Goal: Task Accomplishment & Management: Complete application form

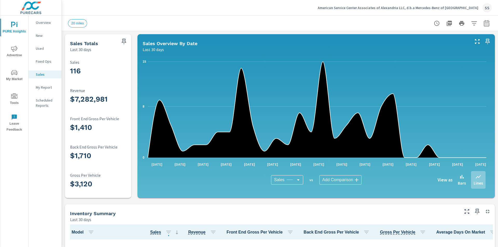
scroll to position [162, 0]
click at [13, 94] on icon "nav menu" at bounding box center [14, 95] width 6 height 5
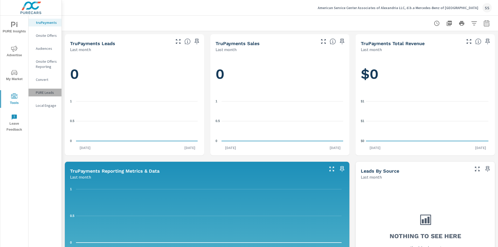
click at [53, 91] on p "PURE Leads" at bounding box center [47, 92] width 22 height 5
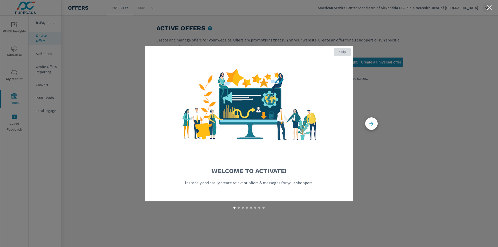
click at [343, 51] on span "Skip" at bounding box center [342, 52] width 12 height 5
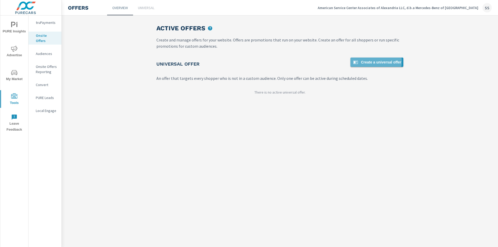
click at [374, 61] on span "Create a universal offer" at bounding box center [377, 62] width 49 height 6
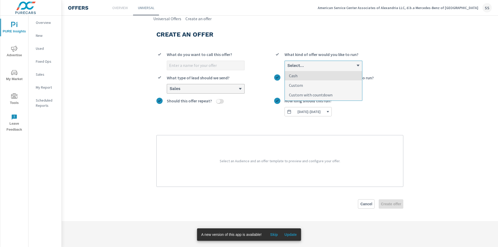
click at [309, 65] on div "Select..." at bounding box center [321, 65] width 69 height 5
click at [287, 65] on input "option Cash focused, 1 of 3. 3 results available. Use Up and Down to choose opt…" at bounding box center [287, 65] width 1 height 5
click at [309, 65] on div "Select..." at bounding box center [321, 65] width 69 height 5
click at [287, 65] on input "0 results available. Select is focused ,type to refine list, press Down to open…" at bounding box center [287, 65] width 1 height 5
click at [275, 154] on p "Select an Audience and an offer template to preview and configure your offer." at bounding box center [280, 161] width 234 height 39
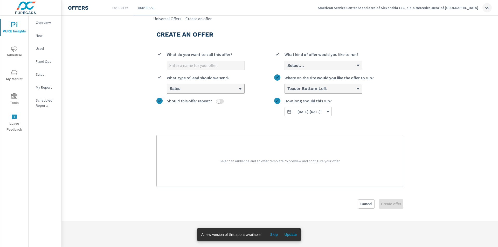
click at [198, 66] on input "What do you want to call this offer?" at bounding box center [205, 65] width 77 height 9
type input "Sept 2025 offer"
click at [304, 61] on div "Select..." at bounding box center [323, 65] width 77 height 9
click at [287, 63] on input "Select... What kind of offer would you like to run?" at bounding box center [287, 65] width 1 height 5
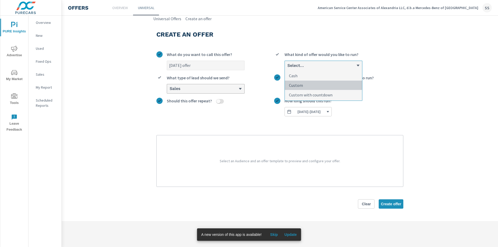
click at [311, 86] on li "Custom" at bounding box center [323, 86] width 77 height 10
click at [287, 68] on input "option Custom focused, 2 of 3. 3 results available. Use Up and Down to choose o…" at bounding box center [287, 65] width 1 height 5
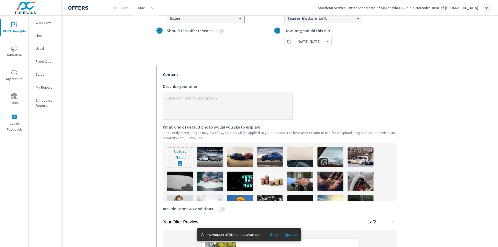
scroll to position [78, 0]
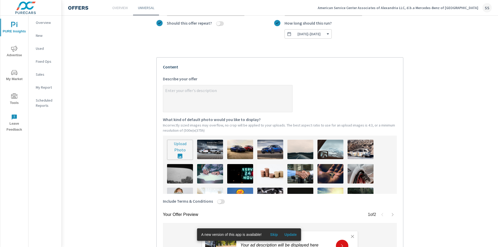
click at [183, 98] on textarea "x Describe your offer" at bounding box center [227, 99] width 129 height 26
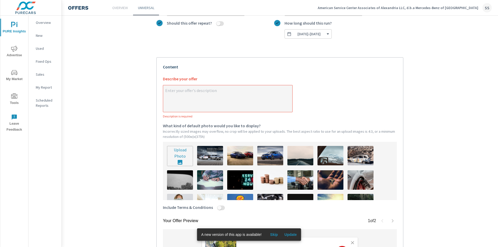
type textarea "x"
type textarea "S"
type textarea "x"
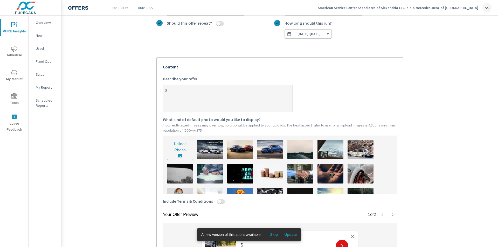
type textarea "Sp"
type textarea "x"
type textarea "Spe"
type textarea "x"
type textarea "Spec"
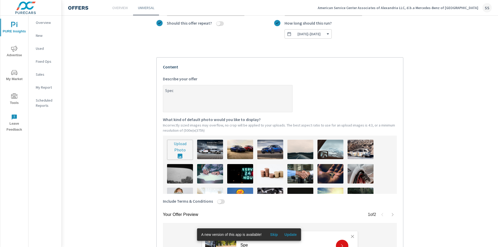
type textarea "x"
type textarea "Speci"
type textarea "x"
type textarea "Specia"
type textarea "x"
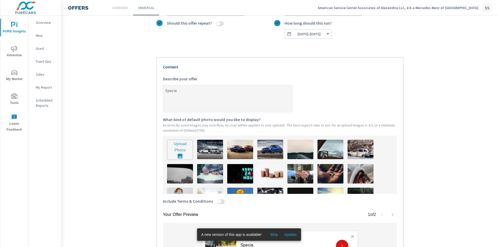
type textarea "Special"
type textarea "x"
type textarea "Special"
type textarea "x"
type textarea "Special f"
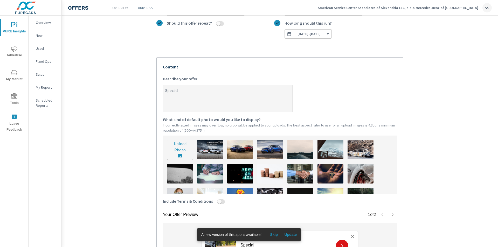
type textarea "x"
type textarea "Special fi"
type textarea "x"
type textarea "Special fin"
type textarea "x"
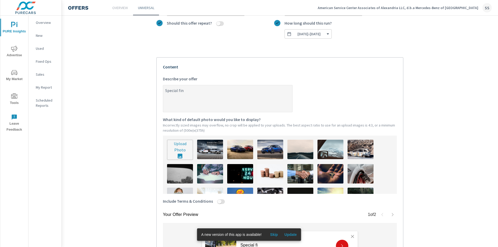
type textarea "Special fina"
type textarea "x"
type textarea "Special finan"
type textarea "x"
type textarea "Special financ"
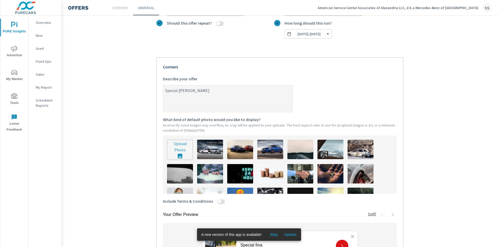
type textarea "x"
type textarea "Special financi"
type textarea "x"
type textarea "Special financin"
type textarea "x"
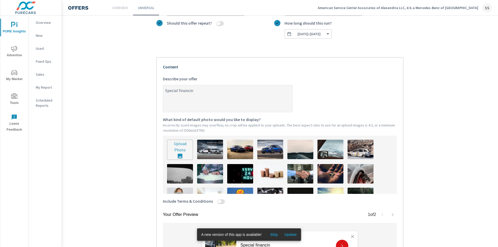
type textarea "Special financing"
type textarea "x"
type textarea "Special financing"
type textarea "x"
type textarea "Special financing a"
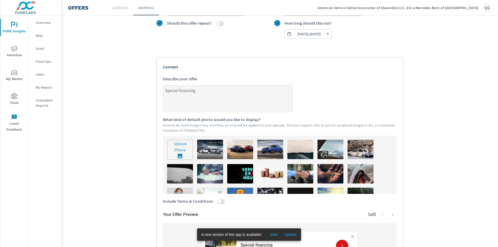
type textarea "x"
type textarea "Special financing an"
type textarea "x"
type textarea "Special financing and"
type textarea "x"
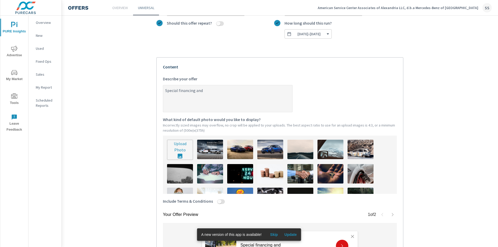
type textarea "Special financing and"
type textarea "x"
type textarea "Special financing and c"
type textarea "x"
type textarea "Special financing and co"
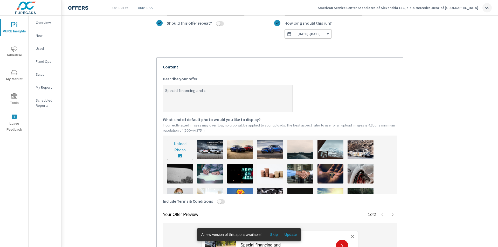
type textarea "x"
type textarea "Special financing and com"
type textarea "x"
type textarea "Special financing and coml"
type textarea "x"
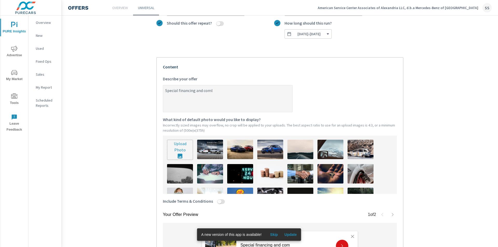
type textarea "Special financing and comli"
type textarea "x"
type textarea "Special financing and comlim"
type textarea "x"
type textarea "Special financing and comlime"
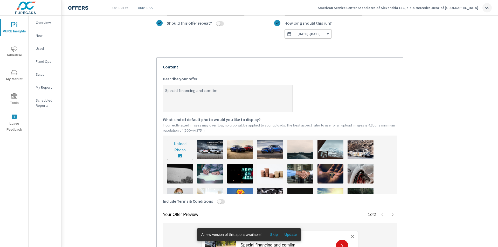
type textarea "x"
type textarea "Special financing and comlimen"
type textarea "x"
type textarea "Special financing and comliment"
type textarea "x"
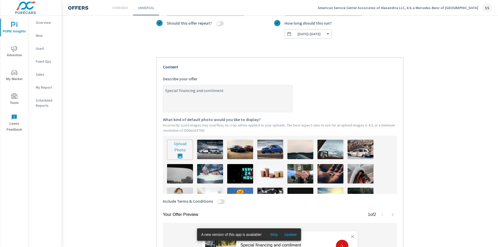
type textarea "Special financing and comlimenta"
type textarea "x"
type textarea "Special financing and comlimentar"
type textarea "x"
type textarea "Special financing and comlimentary"
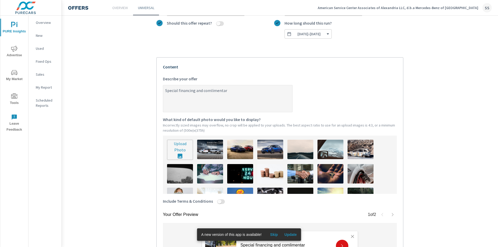
type textarea "x"
type textarea "Special financing and comlimentary"
type textarea "x"
type textarea "Special financing and comlimentary P"
type textarea "x"
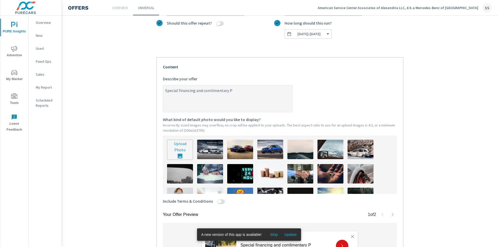
type textarea "Special financing and comlimentary Pr"
type textarea "x"
type textarea "Special financing and comlimentary Pre"
type textarea "x"
click at [209, 95] on textarea "Special financing and comlimentary Pre" at bounding box center [227, 99] width 129 height 26
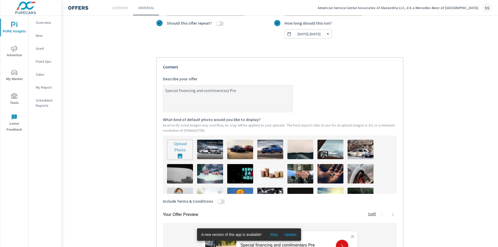
type textarea "Special financing and complimentary Pre"
type textarea "x"
click at [236, 94] on textarea "Special financing and complimentary Pre" at bounding box center [227, 99] width 129 height 26
type textarea "Special financing and complimentary Pre"
type textarea "x"
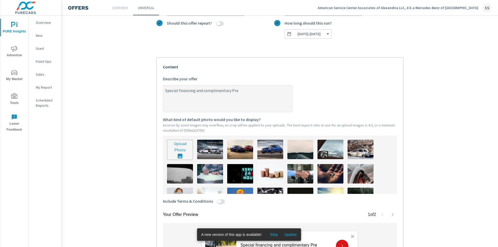
type textarea "Special financing and complimentary Prep"
type textarea "x"
type textarea "Special financing and complimentary Prepa"
type textarea "x"
type textarea "Special financing and complimentary Prepai"
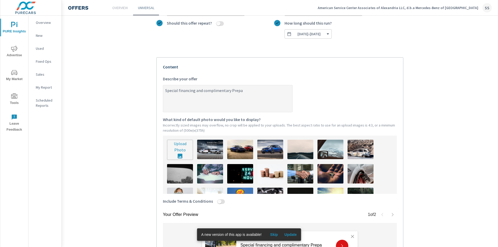
type textarea "x"
type textarea "Special financing and complimentary Prepaid"
type textarea "x"
type textarea "Special financing and complimentary Prepaid"
type textarea "x"
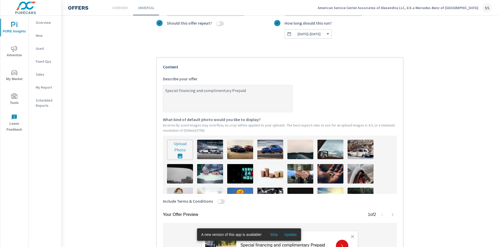
type textarea "Special financing and complimentary Prepaid"
type textarea "x"
type textarea "Special financing and complimentary Prepaid M"
type textarea "x"
type textarea "Special financing and complimentary Prepaid Ma"
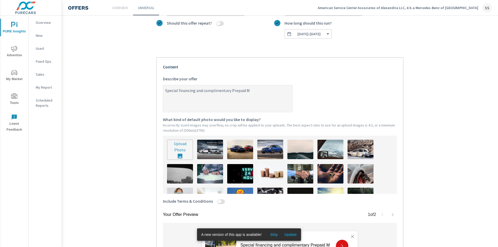
type textarea "x"
type textarea "Special financing and complimentary Prepaid Mai"
type textarea "x"
type textarea "Special financing and complimentary Prepaid Main"
type textarea "x"
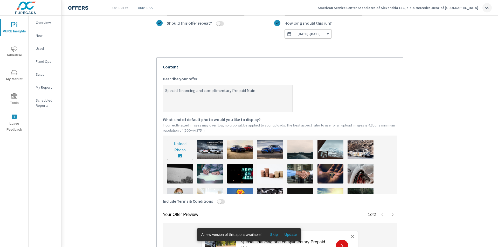
type textarea "Special financing and complimentary Prepaid Maint"
type textarea "x"
type textarea "Special financing and complimentary Prepaid Mainte"
type textarea "x"
type textarea "Special financing and complimentary Prepaid Mainten"
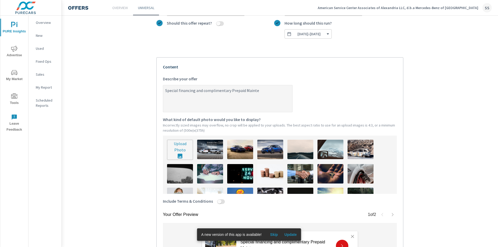
type textarea "x"
type textarea "Special financing and complimentary Prepaid Maintena"
type textarea "x"
type textarea "Special financing and complimentary Prepaid Maintenan"
type textarea "x"
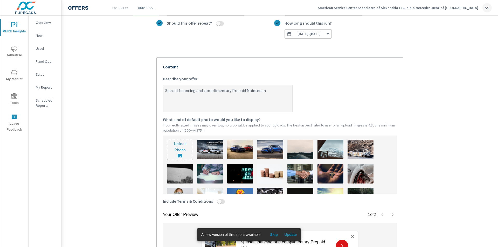
type textarea "Special financing and complimentary Prepaid Maintenanc"
type textarea "x"
type textarea "Special financing and complimentary Prepaid Maintenance"
type textarea "x"
type textarea "Special financing and complimentary Prepaid Maintenance"
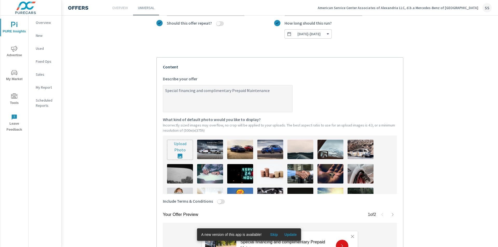
type textarea "x"
type textarea "Special financing and complimentary Prepaid Maintenance o"
type textarea "x"
type textarea "Special financing and complimentary Prepaid Maintenance om"
type textarea "x"
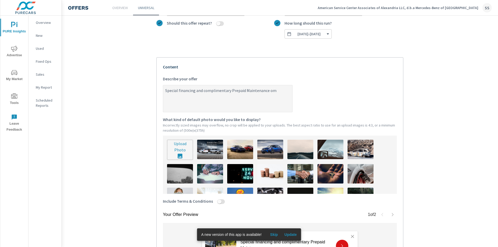
type textarea "Special financing and complimentary Prepaid Maintenance o"
type textarea "x"
type textarea "Special financing and complimentary Prepaid Maintenance on"
type textarea "x"
type textarea "Special financing and complimentary Prepaid Maintenance on"
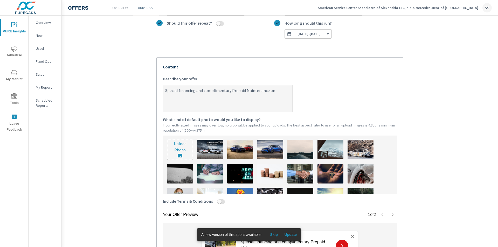
type textarea "x"
type textarea "Special financing and complimentary Prepaid Maintenance on c"
type textarea "x"
type textarea "Special financing and complimentary Prepaid Maintenance on ce"
type textarea "x"
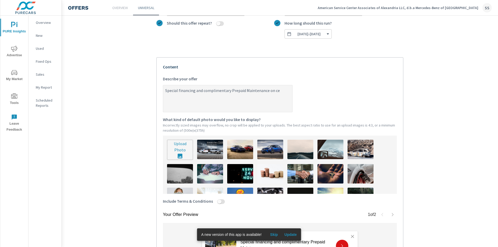
type textarea "Special financing and complimentary Prepaid Maintenance on cer"
type textarea "x"
type textarea "Special financing and complimentary Prepaid Maintenance on cert"
type textarea "x"
type textarea "Special financing and complimentary Prepaid Maintenance on certa"
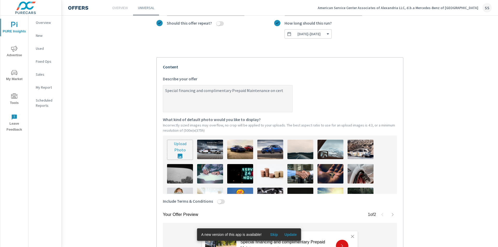
type textarea "x"
type textarea "Special financing and complimentary Prepaid Maintenance on certai"
type textarea "x"
type textarea "Special financing and complimentary Prepaid Maintenance on certain"
type textarea "x"
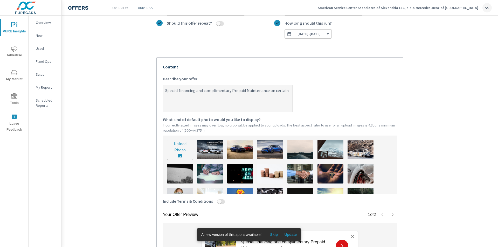
type textarea "Special financing and complimentary Prepaid Maintenance on certain"
type textarea "x"
type textarea "Special financing and complimentary Prepaid Maintenance on certain 2"
type textarea "x"
type textarea "Special financing and complimentary Prepaid Maintenance on certain 20"
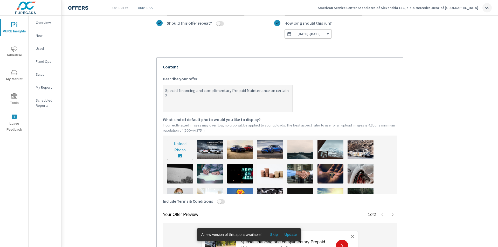
type textarea "x"
type textarea "Special financing and complimentary Prepaid Maintenance on certain 202"
type textarea "x"
type textarea "Special financing and complimentary Prepaid Maintenance on certain 2025"
type textarea "x"
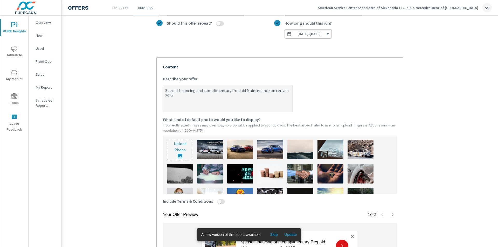
type textarea "Special financing and complimentary Prepaid Maintenance on certain 2025"
type textarea "x"
type textarea "Special financing and complimentary Prepaid Maintenance on certain 2025 v"
type textarea "x"
type textarea "Special financing and complimentary Prepaid Maintenance on certain 2025 ve"
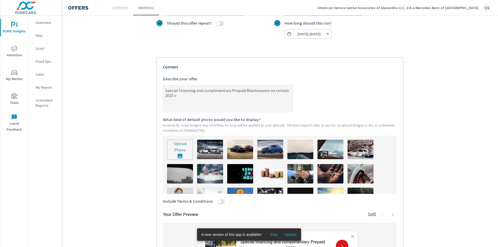
type textarea "x"
type textarea "Special financing and complimentary Prepaid Maintenance on certain 2025 veh"
type textarea "x"
type textarea "Special financing and complimentary Prepaid Maintenance on certain 2025 vehi"
type textarea "x"
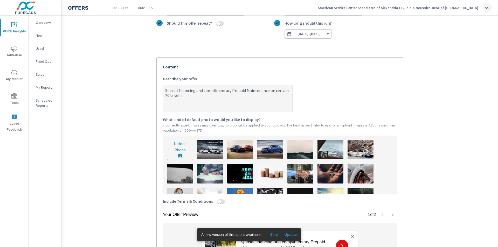
type textarea "Special financing and complimentary Prepaid Maintenance on certain 2025 vehic"
type textarea "x"
type textarea "Special financing and complimentary Prepaid Maintenance on certain 2025 vehicl"
type textarea "x"
type textarea "Special financing and complimentary Prepaid Maintenance on certain 2025 vehicle"
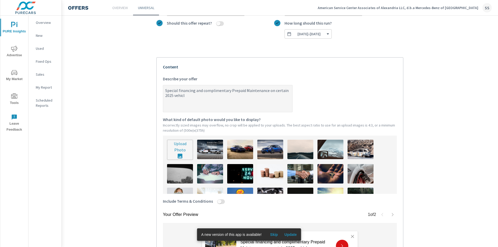
type textarea "x"
type textarea "Special financing and complimentary Prepaid Maintenance on certain 2025 vehicles"
type textarea "x"
type textarea "Special financing and complimentary Prepaid Maintenance on certain 2025 vehicle…"
type textarea "x"
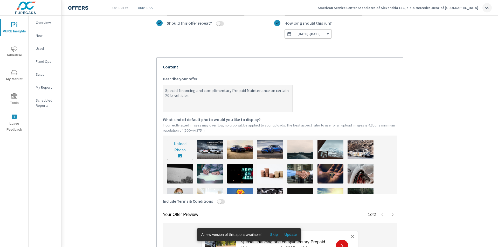
type textarea "Special financing and complimentary Prepaid Maintenance on certain 2025 vehicle…"
type textarea "x"
type textarea "Special financing and complimentary Prepaid Maintenance on certain 2025 vehicles"
type textarea "x"
type textarea "Special financing and complimentary Prepaid Maintenance on certain 2025 vehicle"
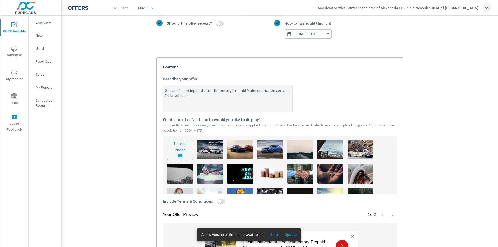
type textarea "x"
type textarea "Special financing and complimentary Prepaid Maintenance on certain 2025 vehicl"
type textarea "x"
type textarea "Special financing and complimentary Prepaid Maintenance on certain 2025 vehic"
type textarea "x"
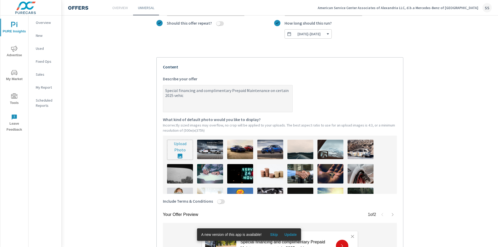
type textarea "Special financing and complimentary Prepaid Maintenance on certain 2025 vehi"
type textarea "x"
type textarea "Special financing and complimentary Prepaid Maintenance on certain 2025 veh"
type textarea "x"
type textarea "Special financing and complimentary Prepaid Maintenance on certain 2025 ve"
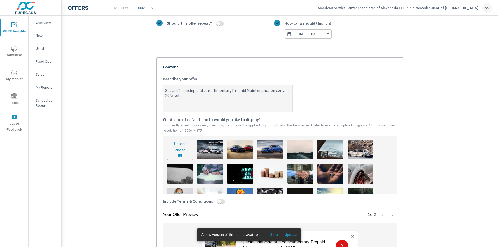
type textarea "x"
type textarea "Special financing and complimentary Prepaid Maintenance on certain 2025 v"
type textarea "x"
type textarea "Special financing and complimentary Prepaid Maintenance on certain 2025"
type textarea "x"
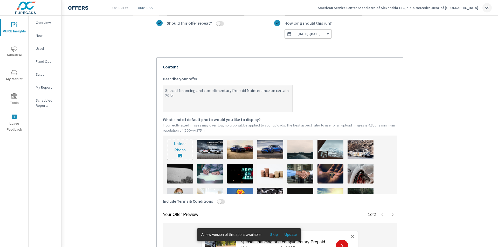
type textarea "Special financing and complimentary Prepaid Maintenance on certain 2025 m"
type textarea "x"
type textarea "Special financing and complimentary Prepaid Maintenance on certain 2025 mo"
type textarea "x"
type textarea "Special financing and complimentary Prepaid Maintenance on certain 2025 mod"
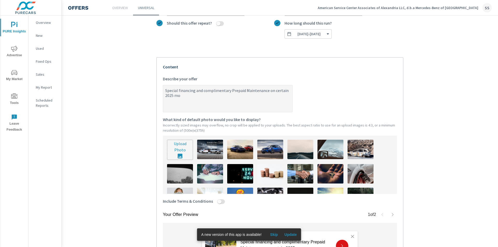
type textarea "x"
type textarea "Special financing and complimentary Prepaid Maintenance on certain 2025 mode"
type textarea "x"
click at [194, 96] on textarea "Special financing and complimentary Prepaid Maintenance on certain 2025 models.…" at bounding box center [227, 99] width 129 height 26
click at [195, 96] on textarea "Special financing and complimentary Prepaid Maintenance on certain 2025 models.…" at bounding box center [227, 99] width 129 height 26
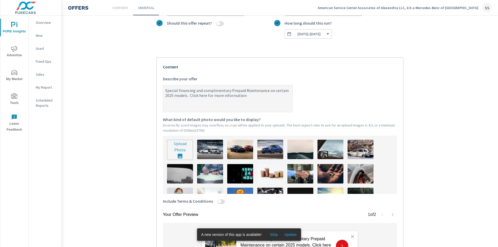
click at [249, 96] on textarea "Special financing and complimentary Prepaid Maintenance on certain 2025 models.…" at bounding box center [227, 99] width 129 height 26
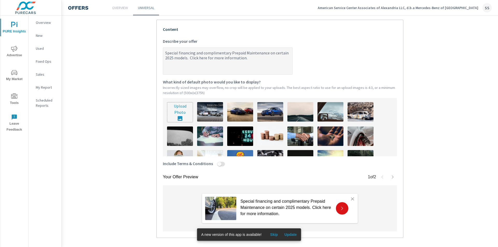
scroll to position [104, 0]
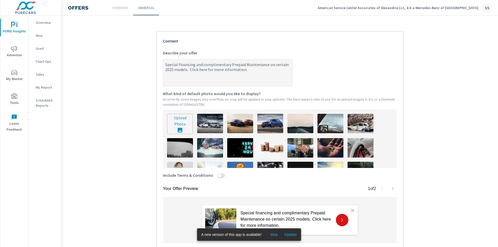
click at [166, 66] on textarea "Special financing and complimentary Prepaid Maintenance on certain 2025 models.…" at bounding box center [227, 73] width 129 height 26
click at [184, 72] on textarea "Enjoy special financing and complimentary Prepaid Maintenance on certain 2025 m…" at bounding box center [227, 73] width 129 height 26
click at [192, 71] on textarea "Enjoy special financing and complimentary Prepaid Maintenance on certain 2025 a…" at bounding box center [227, 73] width 129 height 26
click at [276, 74] on textarea "Enjoy special financing and complimentary Prepaid Maintenance on certain 2025 a…" at bounding box center [227, 73] width 129 height 26
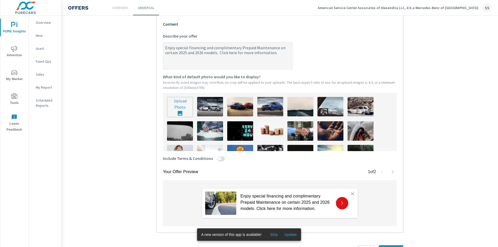
scroll to position [130, 0]
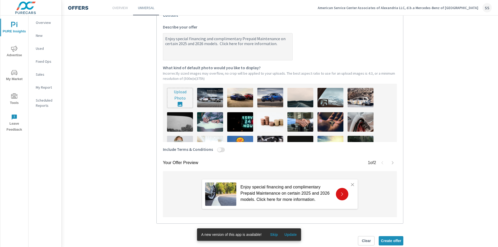
click at [175, 45] on textarea "Enjoy special financing and complimentary Prepaid Maintenance on certain 2025 a…" at bounding box center [227, 47] width 129 height 26
click at [203, 40] on textarea "Enjoy special financing and complimentary Prepaid Maintenance on certain new 20…" at bounding box center [227, 47] width 129 height 26
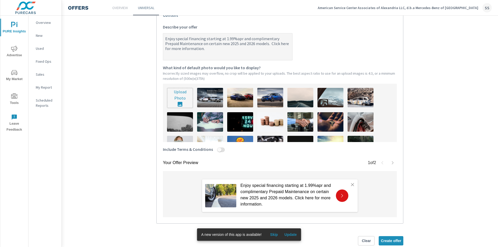
click at [232, 40] on textarea "Enjoy special financing starting at 1.99%apr and complimentary Prepaid Maintena…" at bounding box center [227, 47] width 129 height 26
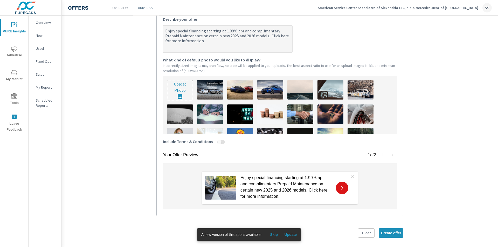
scroll to position [142, 0]
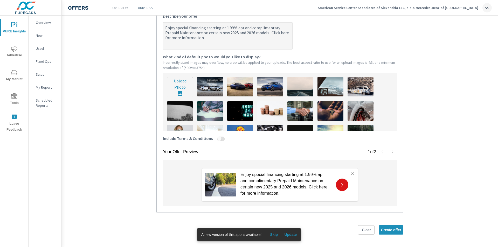
click at [239, 27] on textarea "Enjoy special financing starting at 1.99% apr and complimentary Prepaid Mainten…" at bounding box center [227, 36] width 129 height 26
click at [389, 232] on span "Create offer" at bounding box center [391, 230] width 20 height 5
click at [272, 234] on span "Skip" at bounding box center [274, 234] width 12 height 5
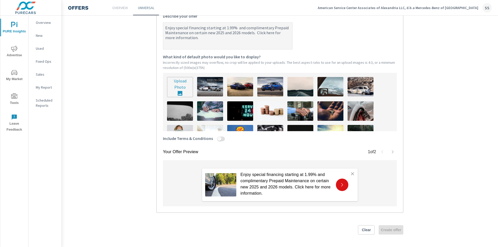
click at [387, 230] on div "Clear Create offer" at bounding box center [279, 229] width 247 height 9
click at [383, 228] on div "Clear Create offer" at bounding box center [279, 229] width 247 height 9
click at [386, 228] on div "Clear Create offer" at bounding box center [279, 229] width 247 height 9
click at [292, 192] on p "Enjoy special financing starting at 1.99% and complimentary Prepaid Maintenance…" at bounding box center [286, 184] width 91 height 25
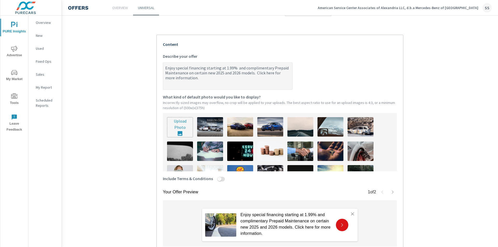
scroll to position [90, 0]
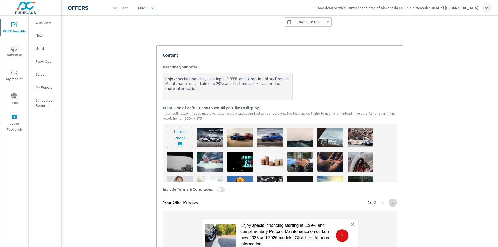
click at [391, 204] on icon "button" at bounding box center [393, 203] width 4 height 4
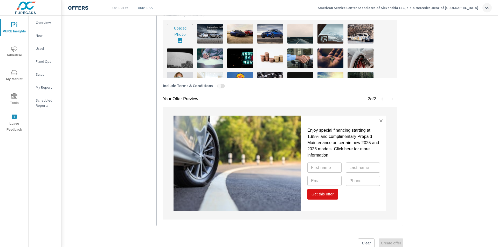
scroll to position [208, 0]
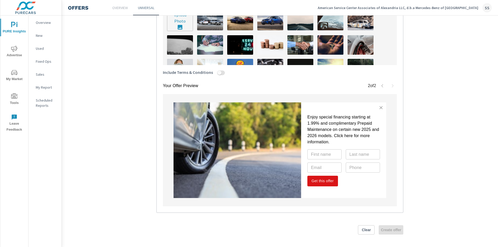
click at [394, 226] on div "Clear Create offer" at bounding box center [279, 229] width 247 height 9
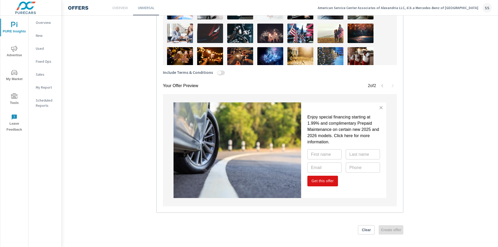
click at [395, 233] on div "Clear Create offer" at bounding box center [279, 229] width 247 height 9
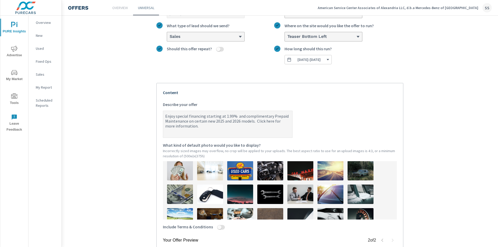
scroll to position [0, 0]
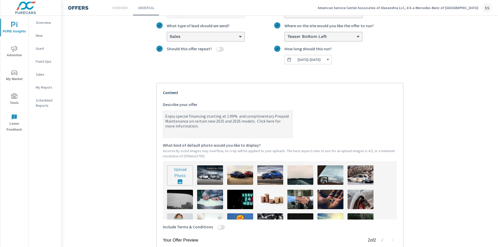
click at [323, 175] on img at bounding box center [331, 175] width 26 height 19
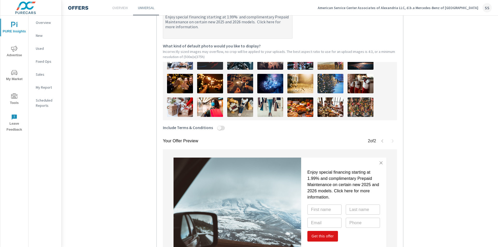
scroll to position [130, 0]
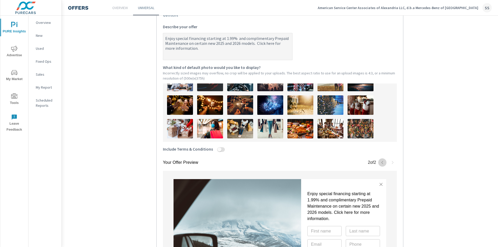
click at [380, 162] on icon "button" at bounding box center [382, 163] width 4 height 4
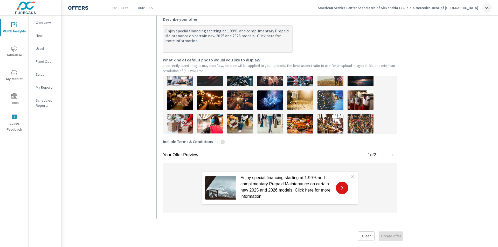
scroll to position [145, 0]
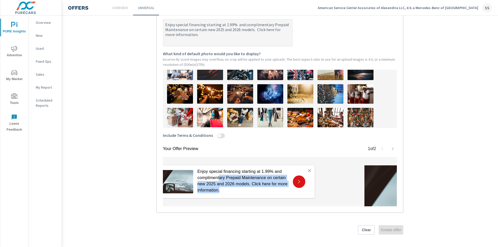
drag, startPoint x: 263, startPoint y: 191, endPoint x: 218, endPoint y: 176, distance: 46.9
click at [218, 176] on p "Enjoy special financing starting at 1.99% and complimentary Prepaid Maintenance…" at bounding box center [242, 181] width 91 height 25
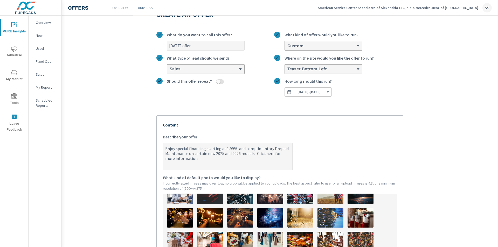
scroll to position [0, 0]
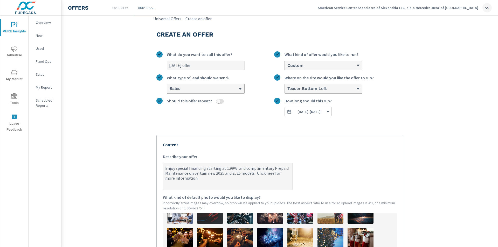
drag, startPoint x: 162, startPoint y: 168, endPoint x: 196, endPoint y: 179, distance: 35.7
click at [196, 179] on textarea "Enjoy special financing starting at 1.99% and complimentary Prepaid Maintenance…" at bounding box center [227, 177] width 129 height 26
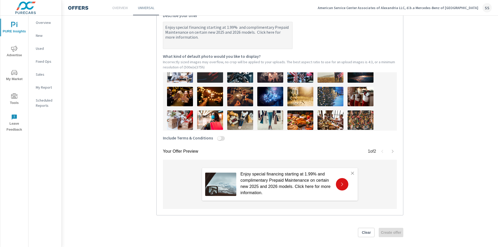
scroll to position [145, 0]
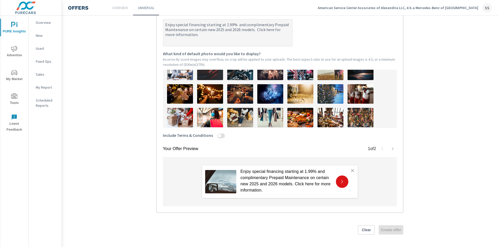
click at [367, 230] on span "Clear" at bounding box center [366, 230] width 12 height 5
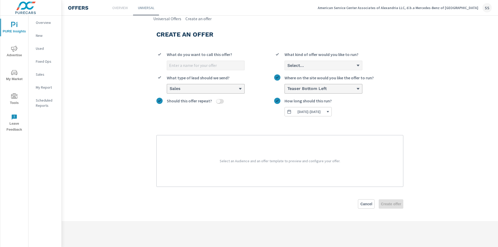
click at [247, 154] on p "Select an Audience and an offer template to preview and configure your offer." at bounding box center [280, 161] width 234 height 39
click at [194, 63] on input "What do you want to call this offer?" at bounding box center [205, 65] width 77 height 9
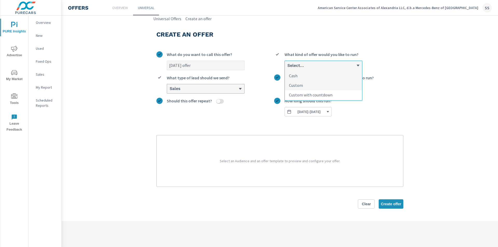
click at [304, 93] on p "Custom with countdown" at bounding box center [311, 95] width 44 height 6
click at [287, 68] on input "option Custom, selected. option Custom with countdown focused, 3 of 3. 3 result…" at bounding box center [287, 65] width 1 height 5
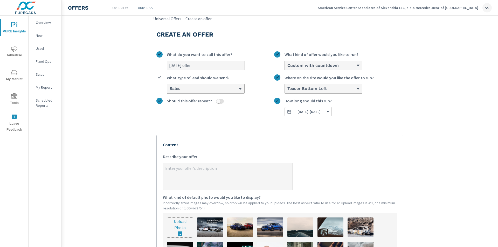
click at [186, 172] on textarea "x Describe your offer" at bounding box center [227, 177] width 129 height 26
paste textarea "Enjoy special financing starting at 1.99% and complimentary Prepaid Maintenance…"
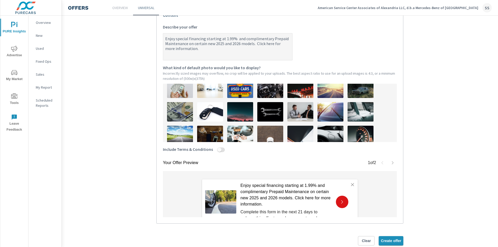
scroll to position [78, 0]
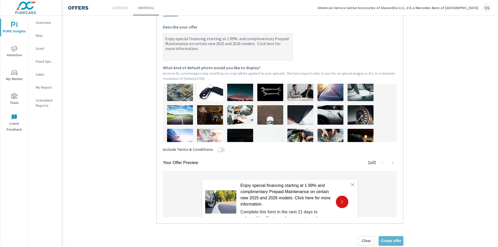
click at [386, 242] on span "Create offer" at bounding box center [391, 241] width 20 height 5
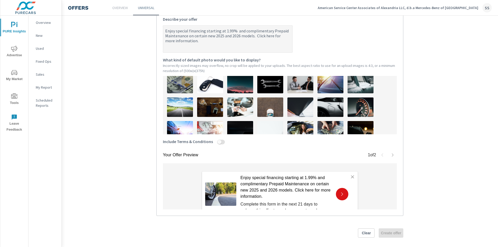
scroll to position [142, 0]
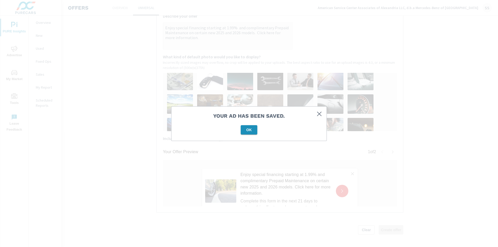
click at [244, 129] on span "OK" at bounding box center [249, 130] width 12 height 5
